Goal: Task Accomplishment & Management: Use online tool/utility

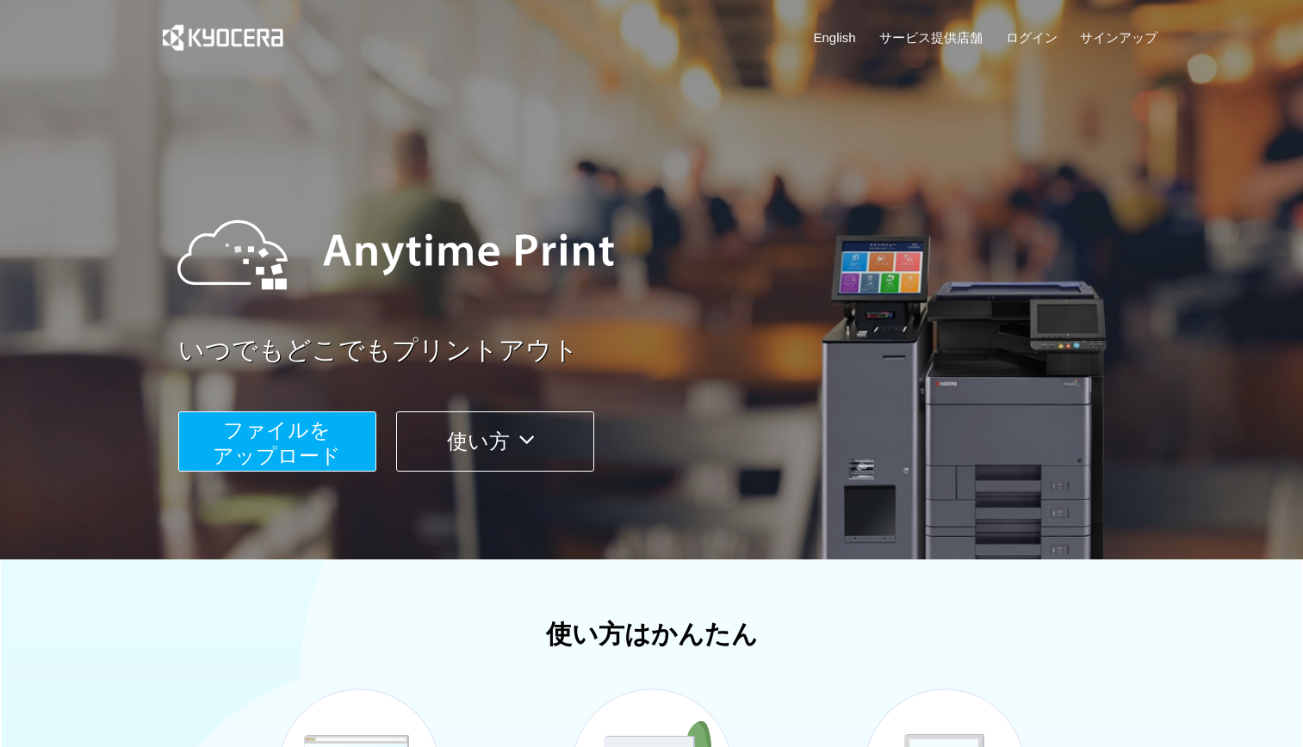
click at [290, 448] on span "ファイルを ​​アップロード" at bounding box center [277, 442] width 128 height 49
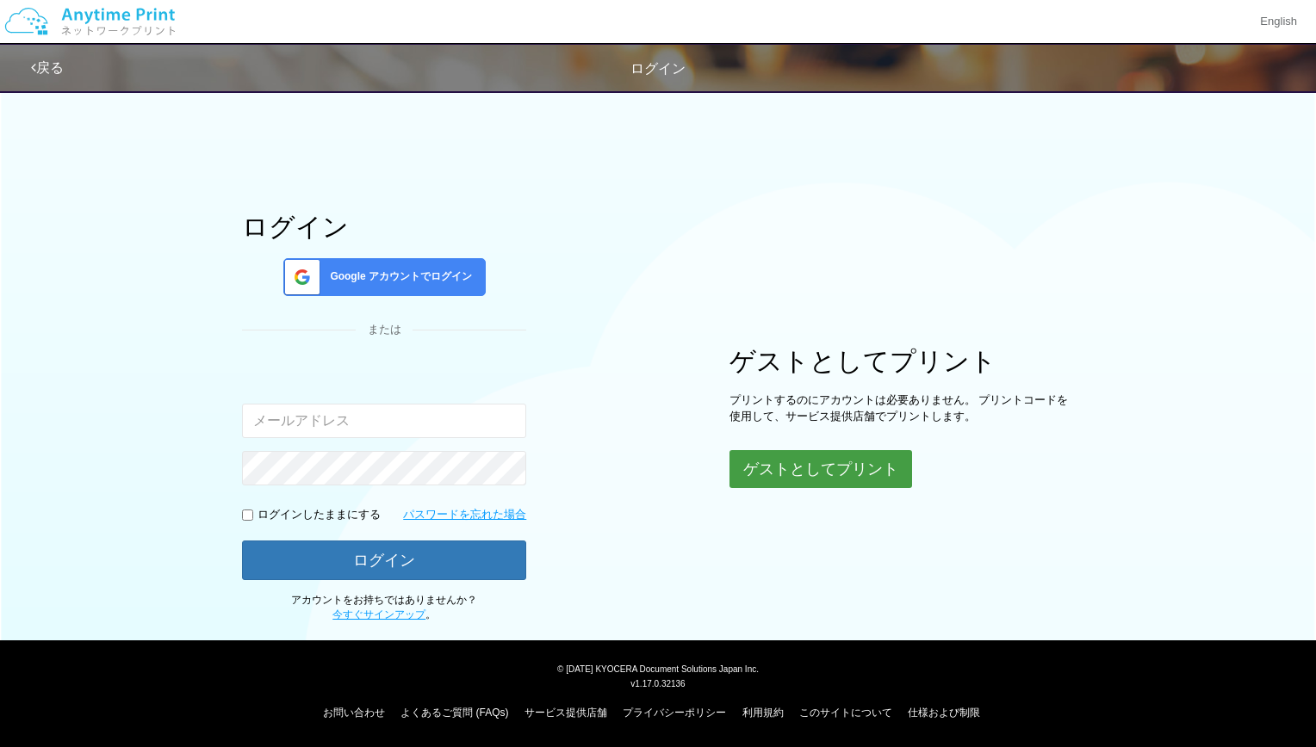
click at [784, 469] on button "ゲストとしてプリント" at bounding box center [820, 469] width 183 height 38
click at [830, 459] on button "ゲストとしてプリント" at bounding box center [820, 469] width 183 height 38
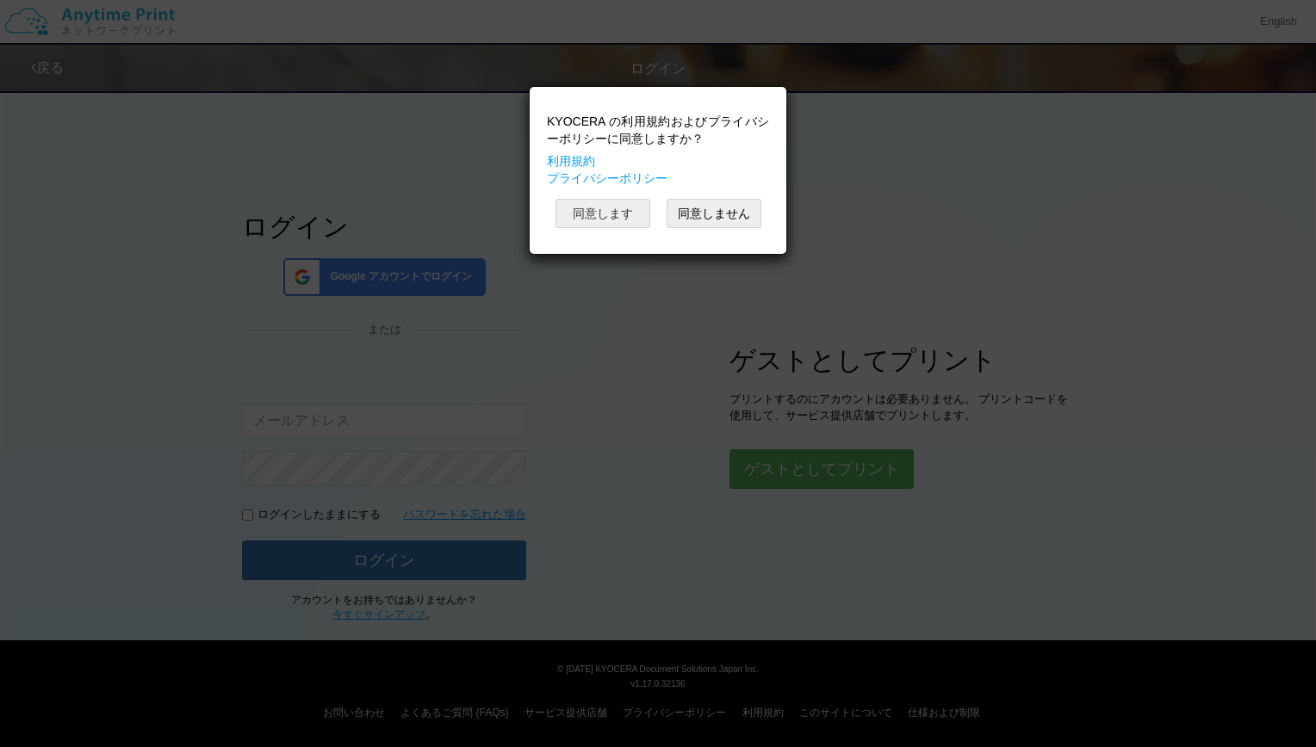
click at [612, 214] on button "同意します" at bounding box center [602, 213] width 95 height 29
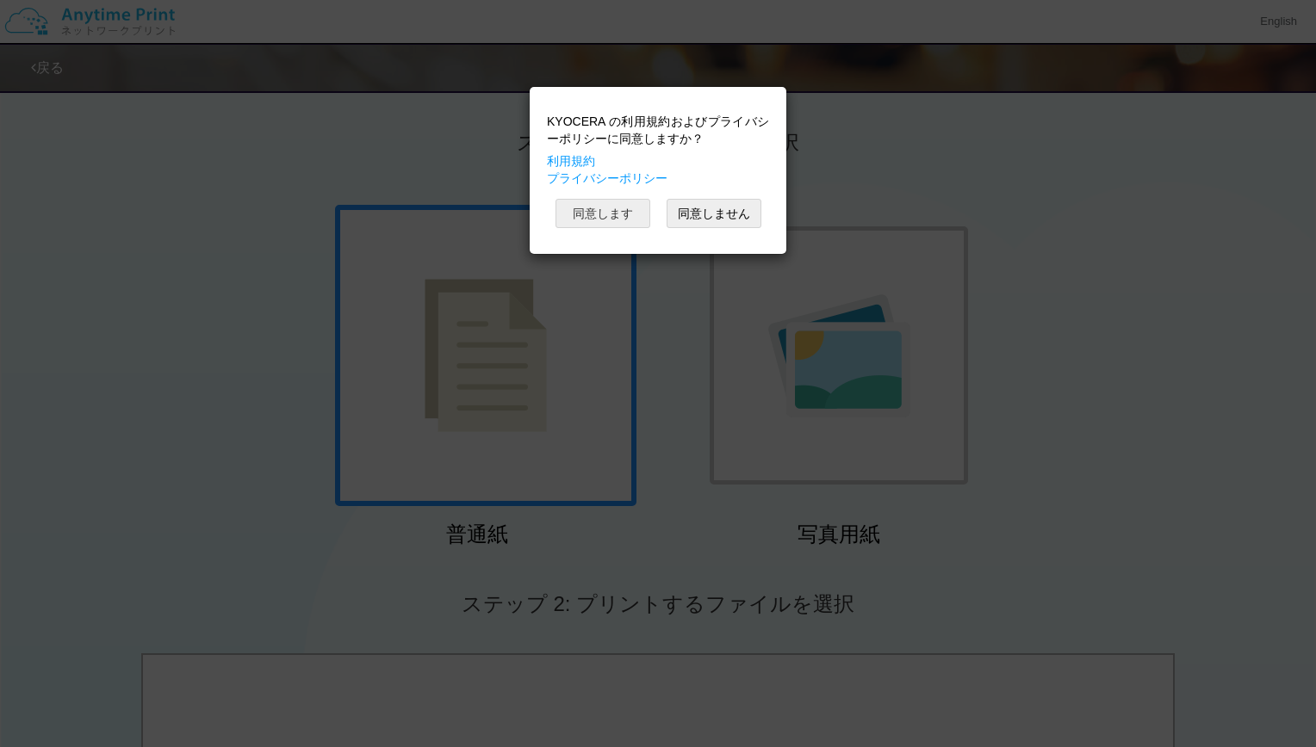
click at [614, 208] on button "同意します" at bounding box center [602, 213] width 95 height 29
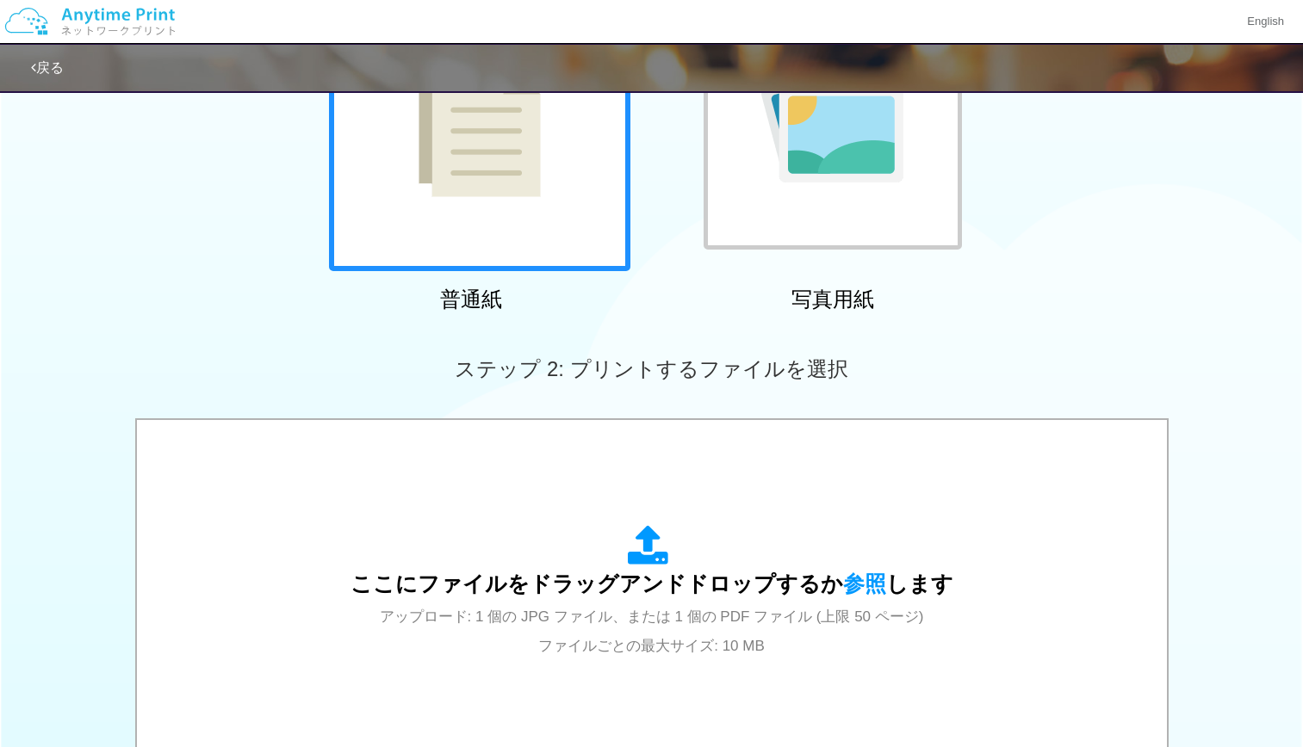
scroll to position [236, 0]
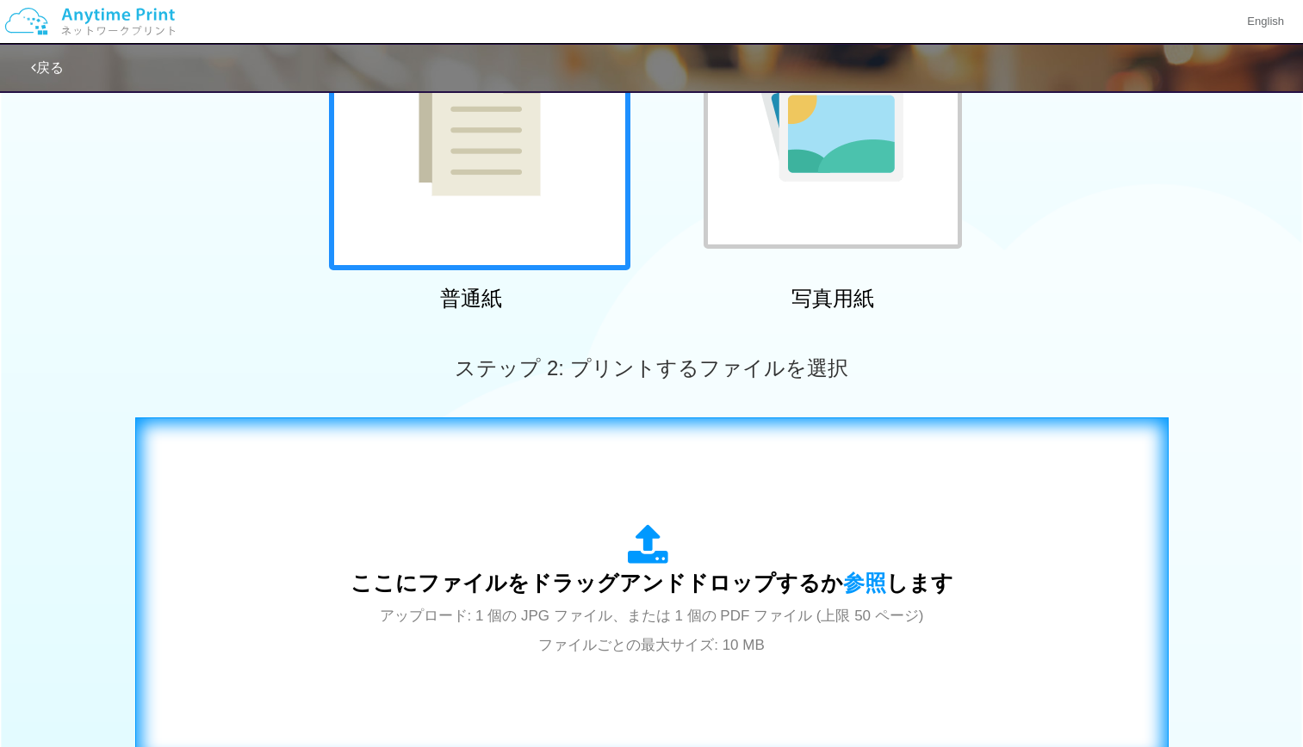
click at [726, 584] on span "ここにファイルをドラッグアンドドロップするか 参照 します" at bounding box center [651, 583] width 603 height 24
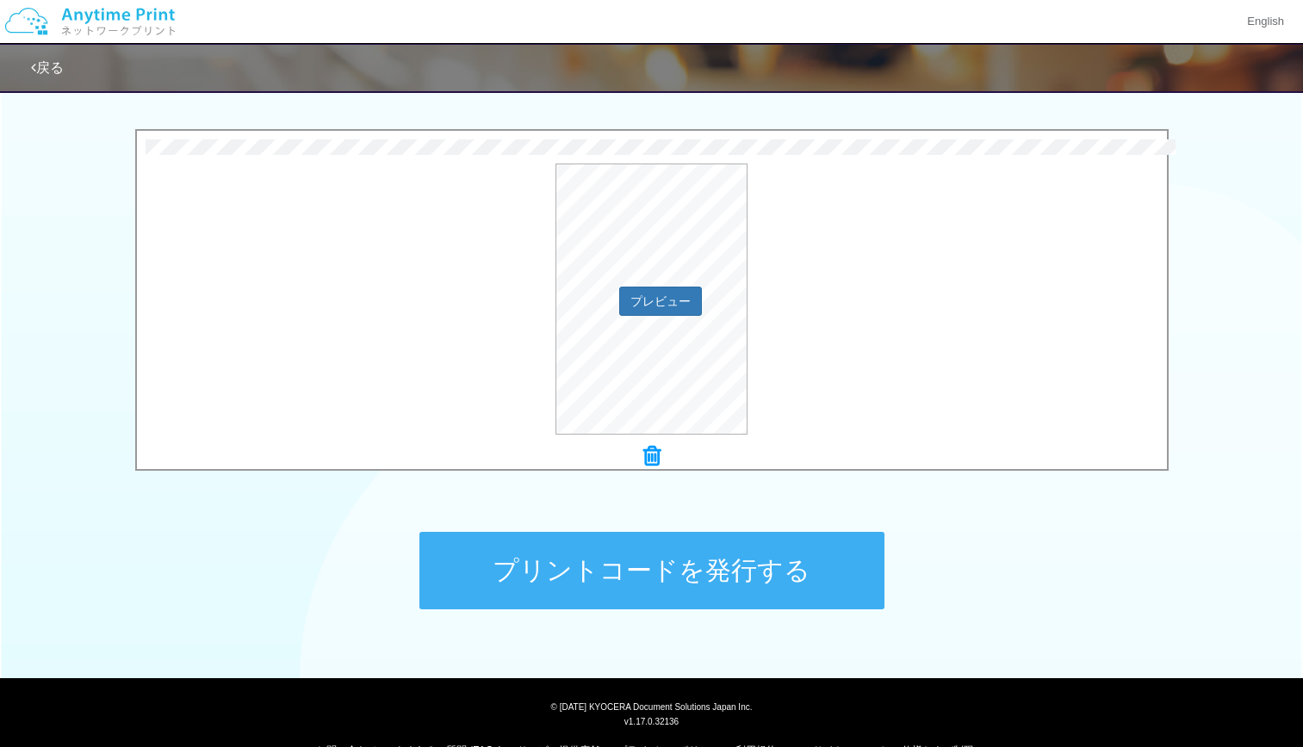
scroll to position [525, 0]
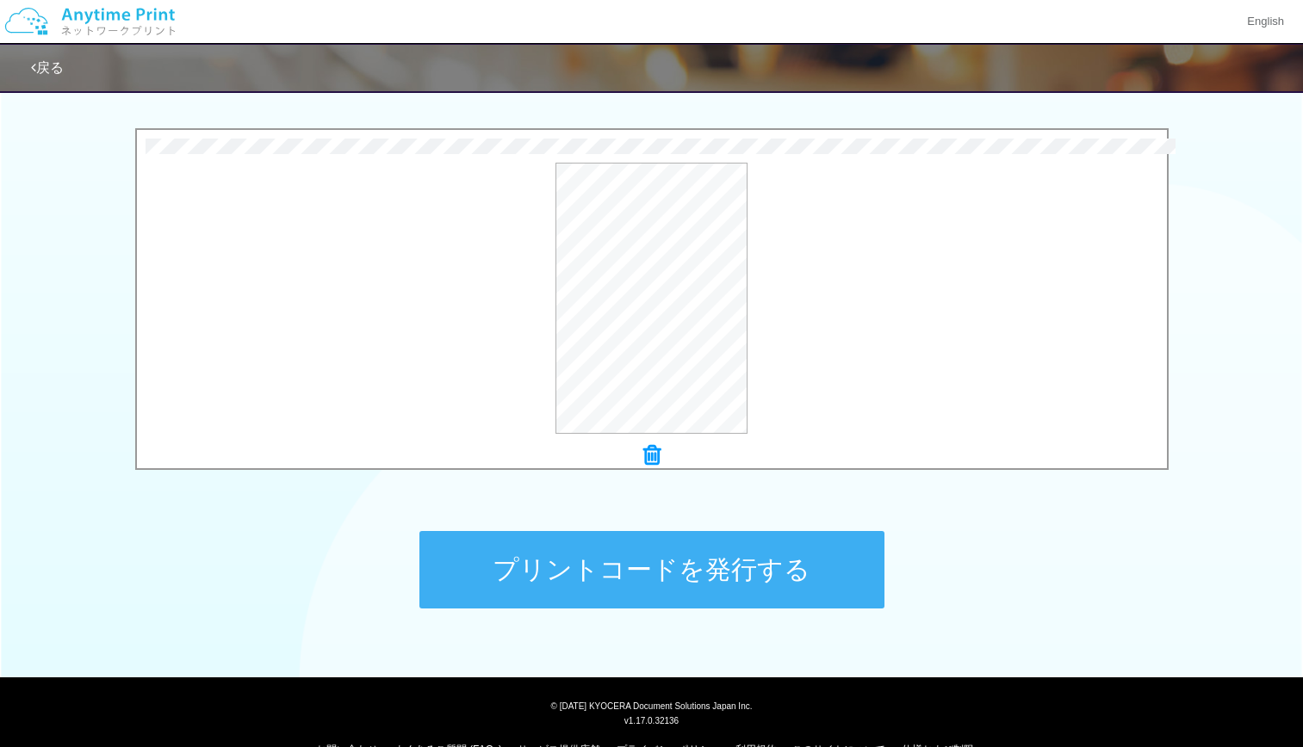
click at [692, 575] on button "プリントコードを発行する" at bounding box center [651, 569] width 465 height 77
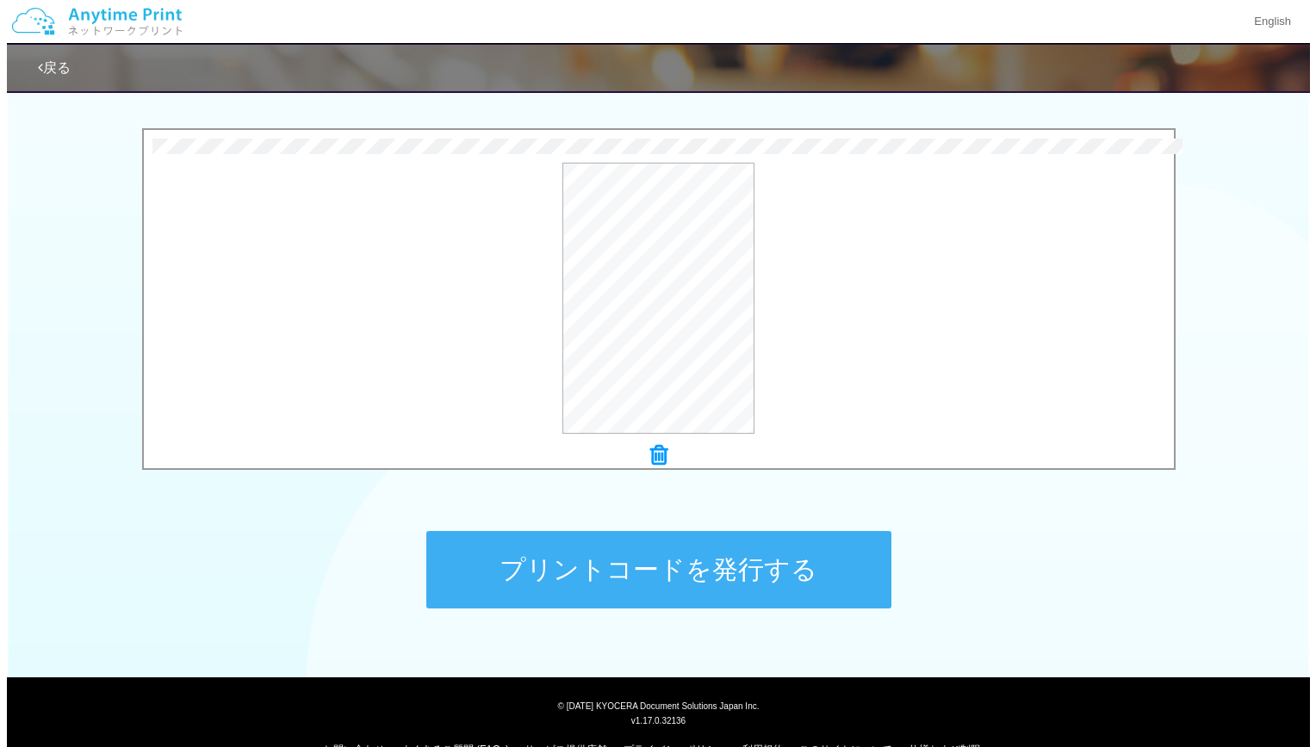
scroll to position [0, 0]
